Goal: Navigation & Orientation: Find specific page/section

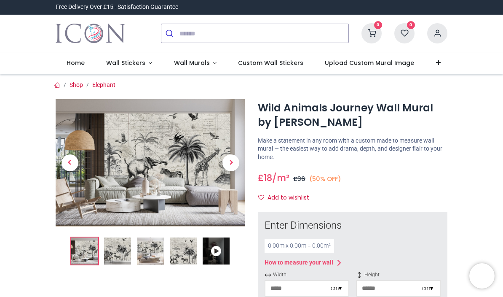
click at [131, 63] on span "Wall Stickers" at bounding box center [125, 63] width 39 height 8
click at [189, 64] on span "Wall Murals" at bounding box center [192, 63] width 36 height 8
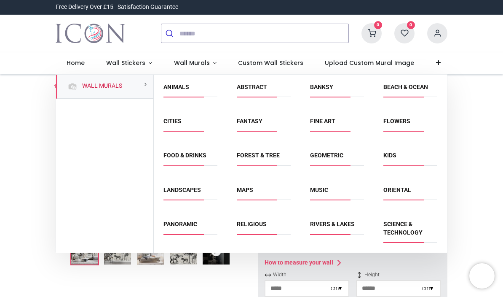
click at [255, 88] on link "Abstract" at bounding box center [252, 86] width 30 height 7
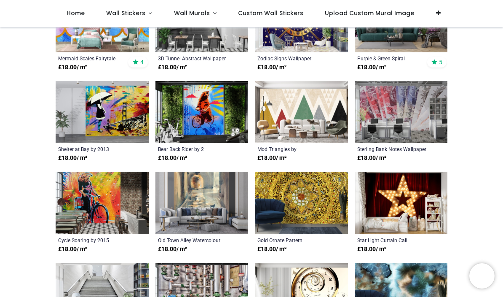
scroll to position [393, 0]
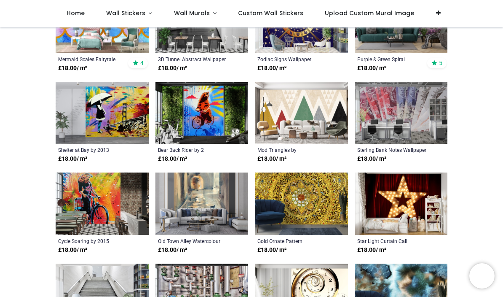
click at [134, 11] on span "Wall Stickers" at bounding box center [125, 13] width 39 height 8
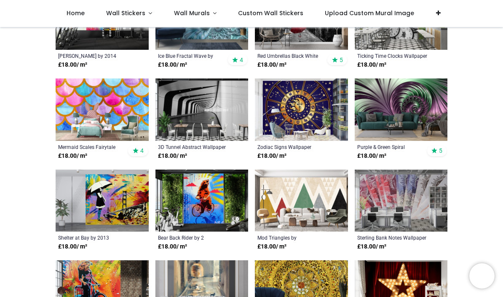
scroll to position [303, 0]
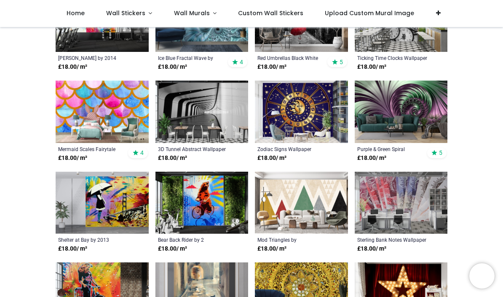
click at [135, 14] on span "Wall Stickers" at bounding box center [125, 13] width 39 height 8
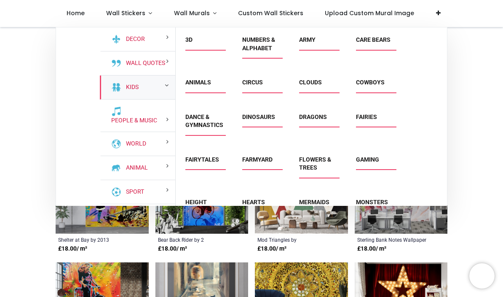
click at [139, 85] on link "Kids" at bounding box center [131, 87] width 16 height 8
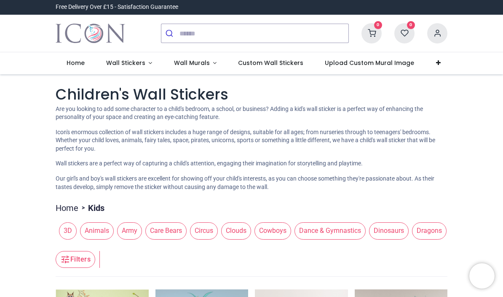
click at [131, 62] on span "Wall Stickers" at bounding box center [125, 63] width 39 height 8
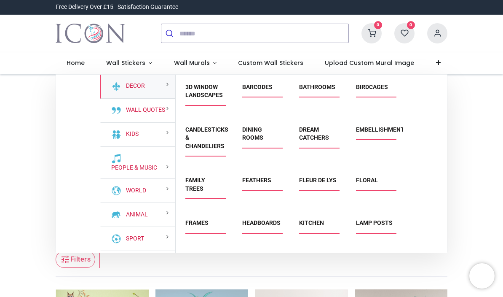
click at [145, 189] on link "World" at bounding box center [135, 190] width 24 height 8
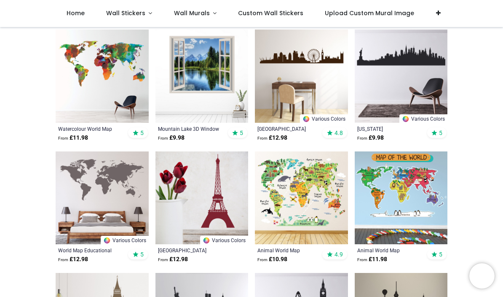
scroll to position [211, 0]
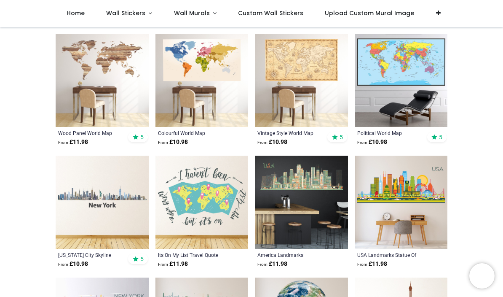
scroll to position [1300, 0]
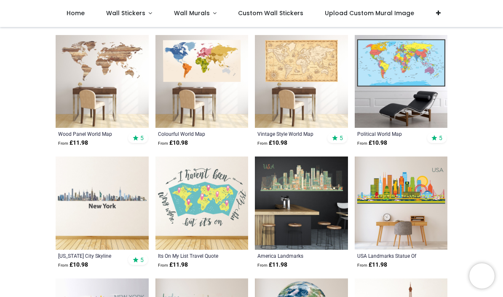
click at [193, 14] on span "Wall Murals" at bounding box center [192, 13] width 36 height 8
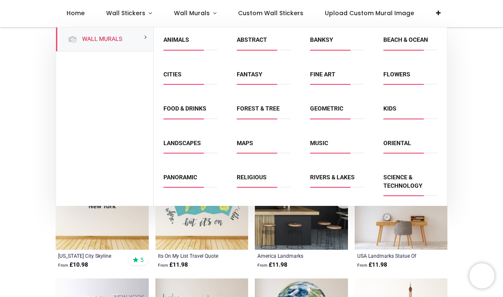
click at [249, 73] on link "Fantasy" at bounding box center [250, 74] width 26 height 7
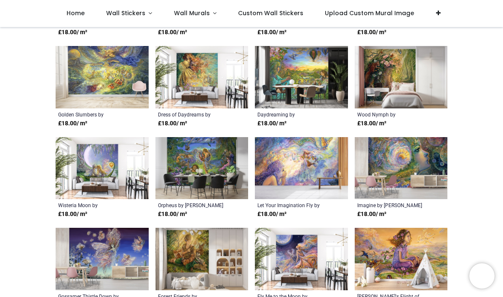
scroll to position [223, 0]
